Goal: Information Seeking & Learning: Learn about a topic

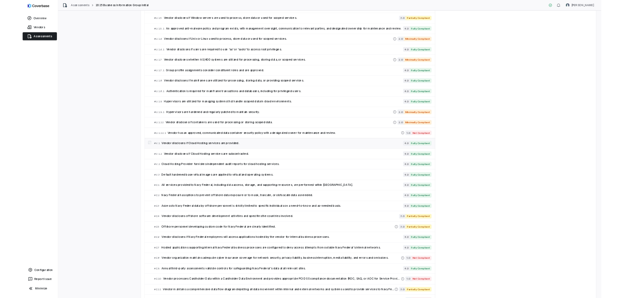
scroll to position [2684, 0]
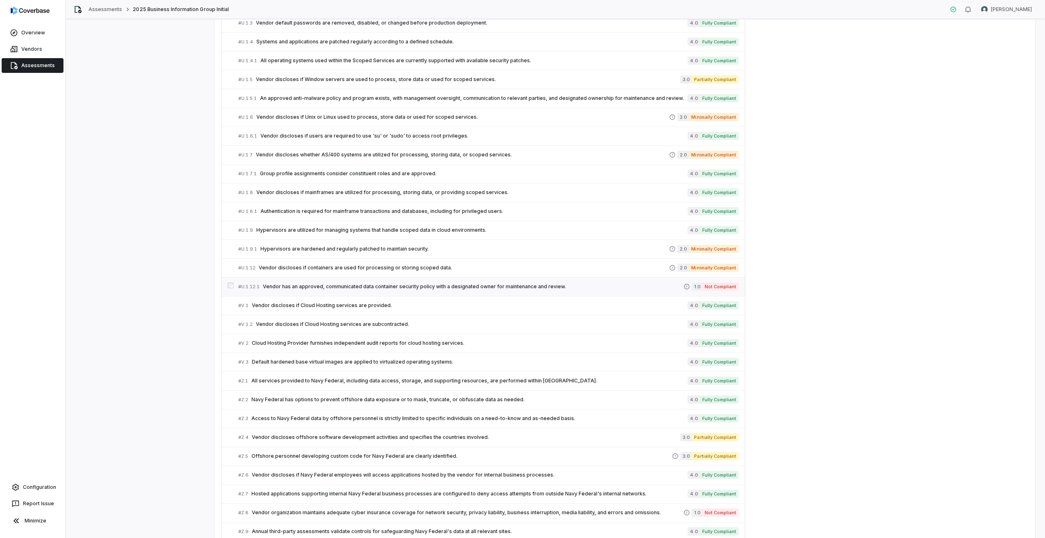
click at [314, 285] on span "Vendor has an approved, communicated data container security policy with a desi…" at bounding box center [473, 286] width 421 height 7
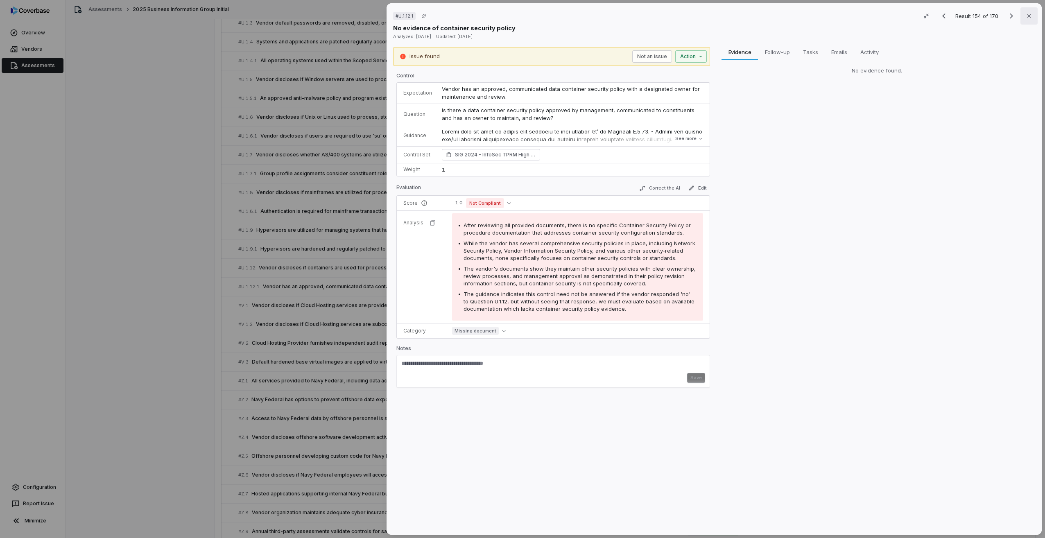
click at [1028, 17] on icon "button" at bounding box center [1029, 15] width 3 height 3
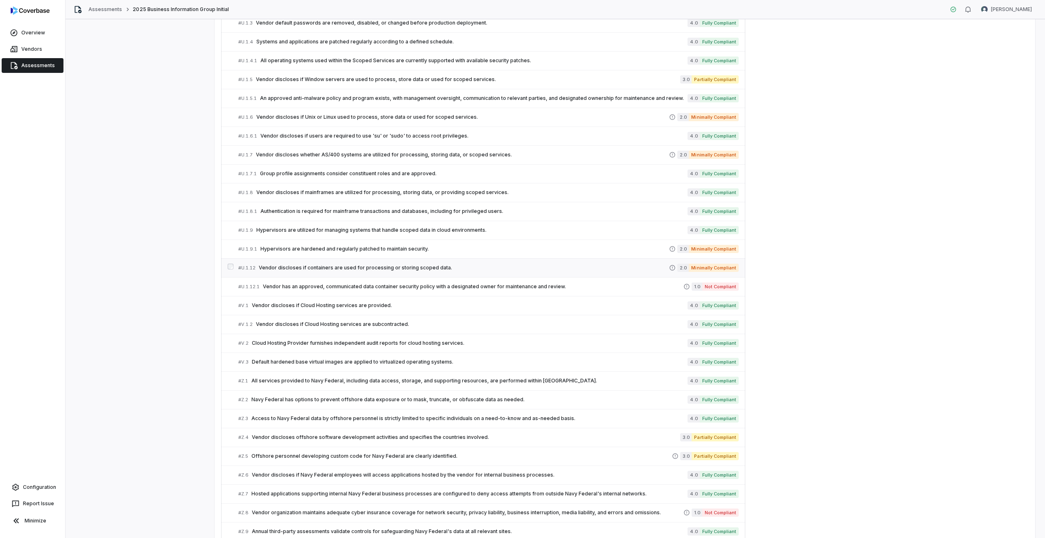
click at [328, 265] on span "Vendor discloses if containers are used for processing or storing scoped data." at bounding box center [464, 268] width 410 height 7
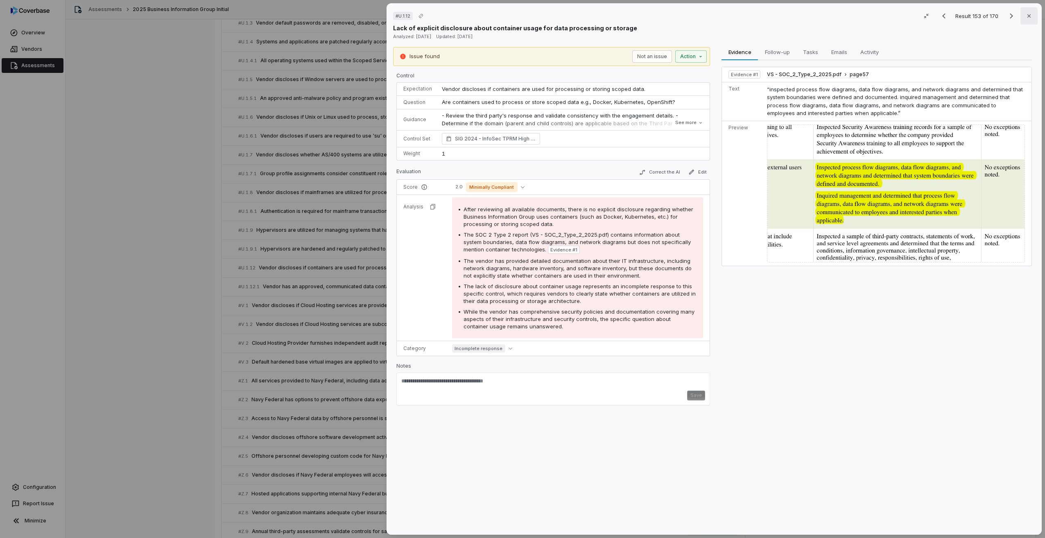
click at [1027, 18] on icon "button" at bounding box center [1029, 16] width 7 height 7
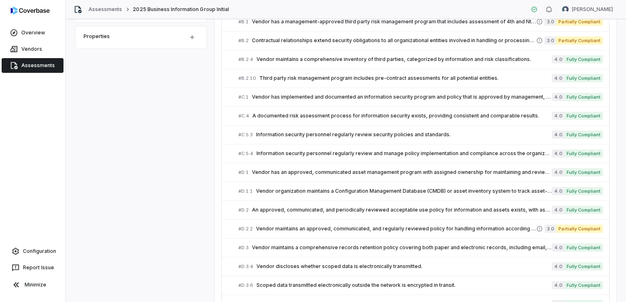
scroll to position [328, 0]
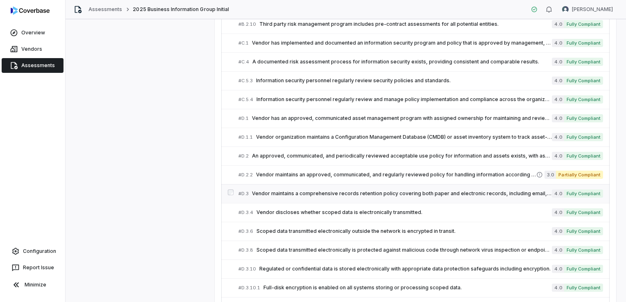
click at [273, 191] on span "Vendor maintains a comprehensive records retention policy covering both paper a…" at bounding box center [402, 193] width 300 height 7
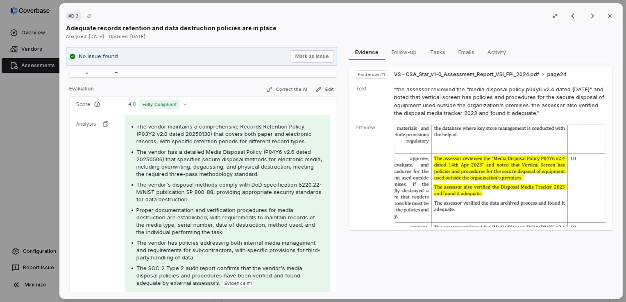
scroll to position [156, 0]
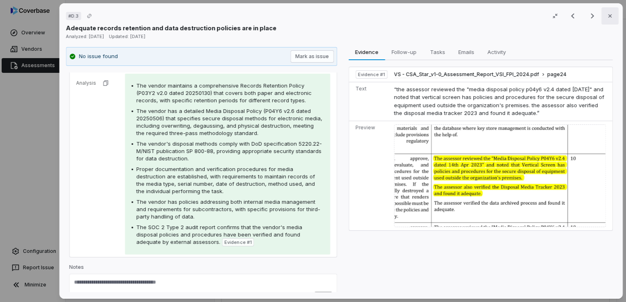
click at [607, 18] on icon "button" at bounding box center [610, 16] width 7 height 7
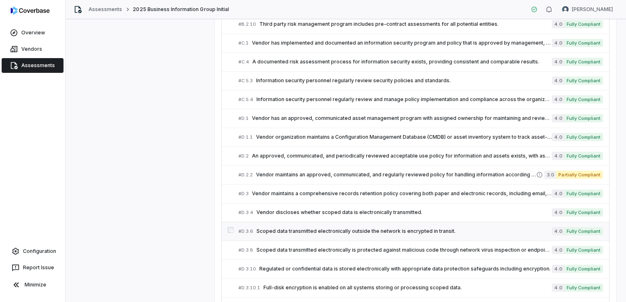
click at [319, 228] on span "Scoped data transmitted electronically outside the network is encrypted in tran…" at bounding box center [403, 231] width 295 height 7
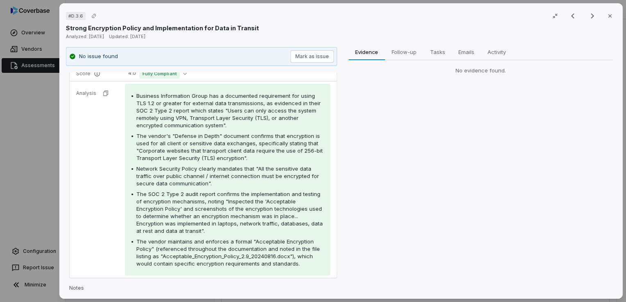
scroll to position [121, 0]
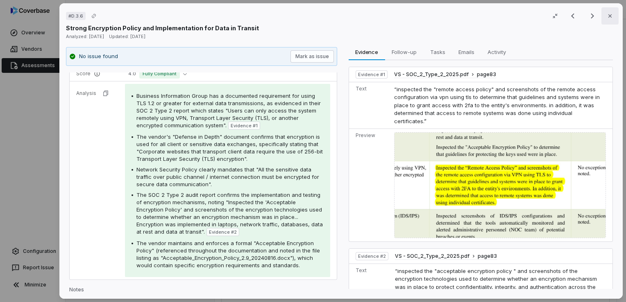
click at [601, 17] on button "Close" at bounding box center [609, 15] width 17 height 17
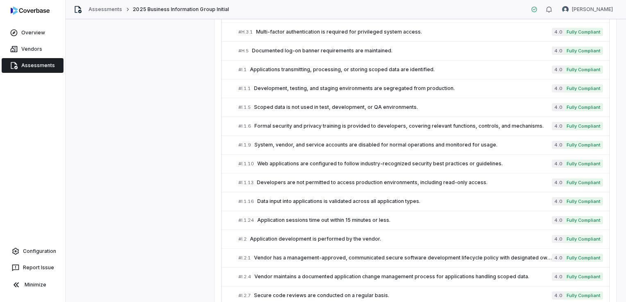
scroll to position [1270, 0]
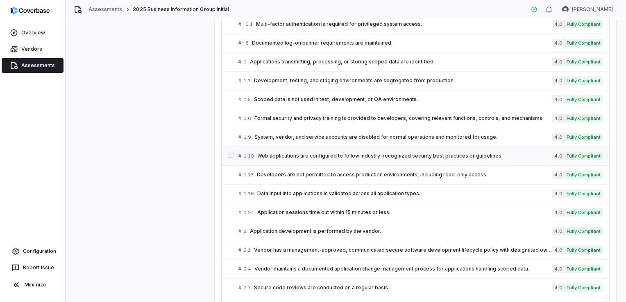
click at [306, 153] on span "Web applications are configured to follow industry-recognized security best pra…" at bounding box center [404, 156] width 294 height 7
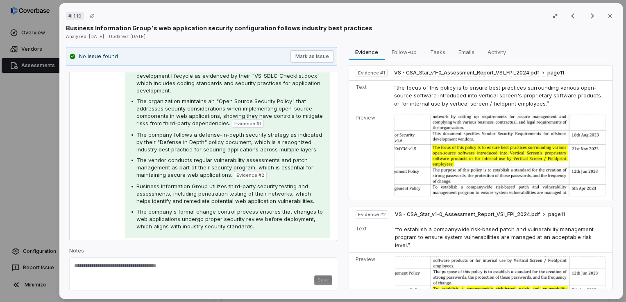
scroll to position [116, 0]
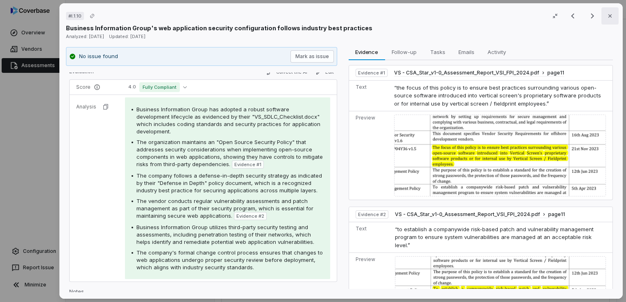
drag, startPoint x: 606, startPoint y: 15, endPoint x: 508, endPoint y: 67, distance: 111.0
click at [608, 16] on icon "button" at bounding box center [609, 15] width 3 height 3
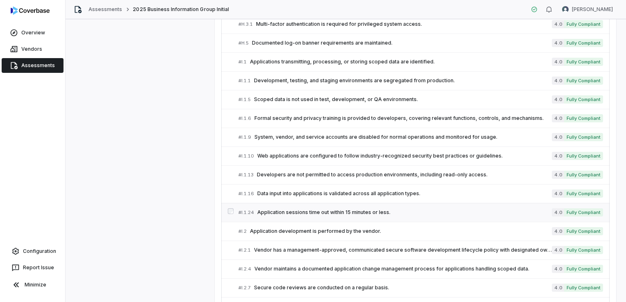
scroll to position [1311, 0]
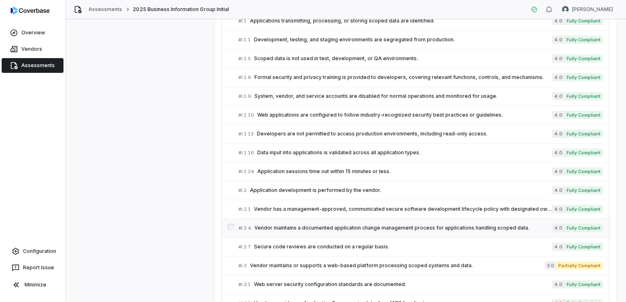
click at [307, 225] on span "Vendor maintains a documented application change management process for applica…" at bounding box center [402, 228] width 297 height 7
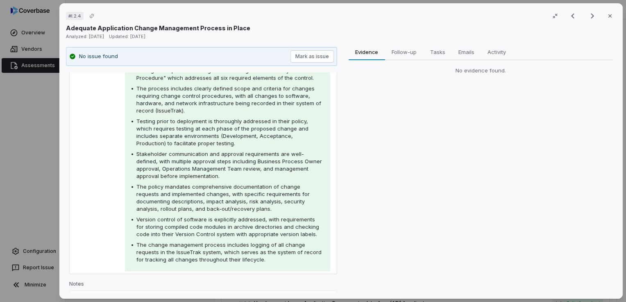
scroll to position [121, 0]
